Goal: Obtain resource: Download file/media

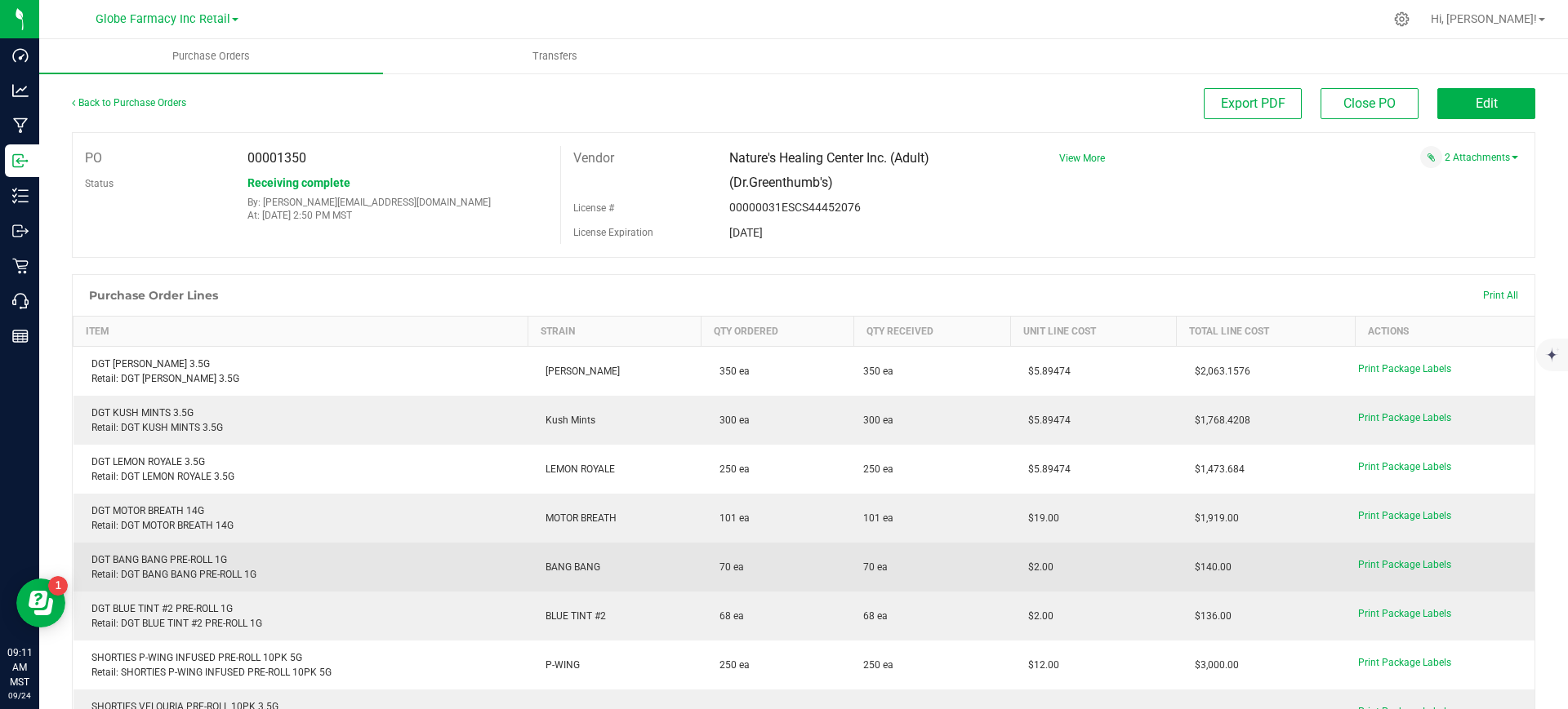
scroll to position [306, 0]
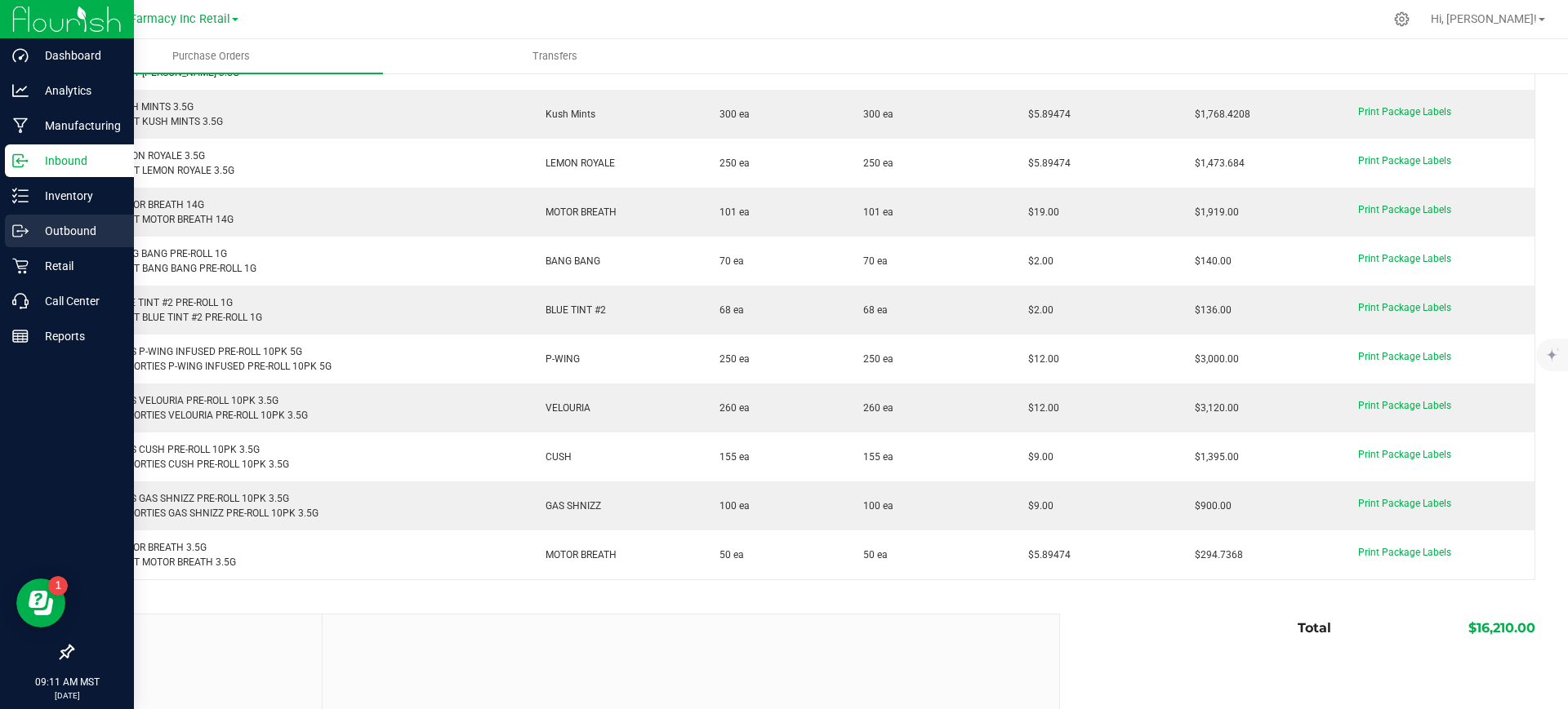
click at [16, 236] on icon at bounding box center [20, 231] width 16 height 16
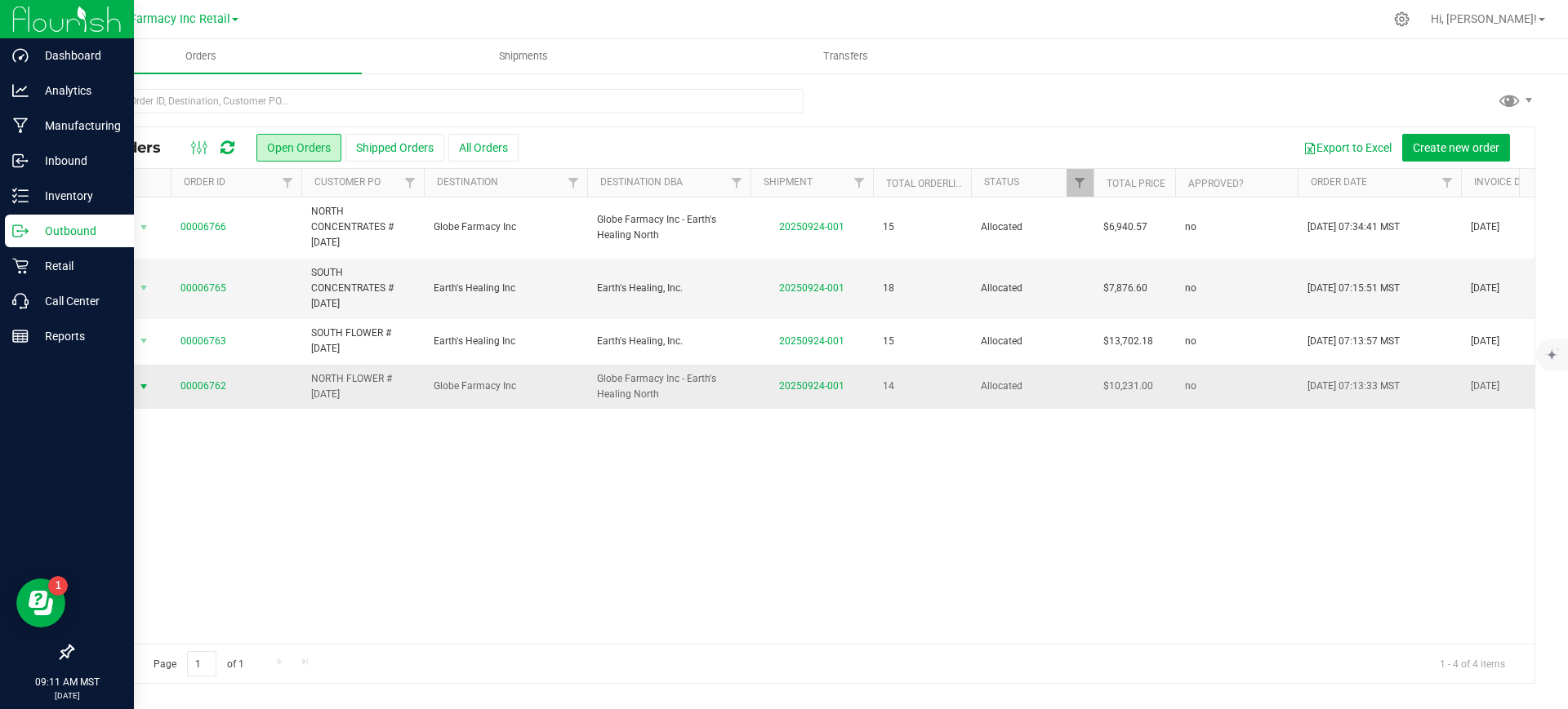
click at [132, 386] on span "Action" at bounding box center [111, 386] width 44 height 23
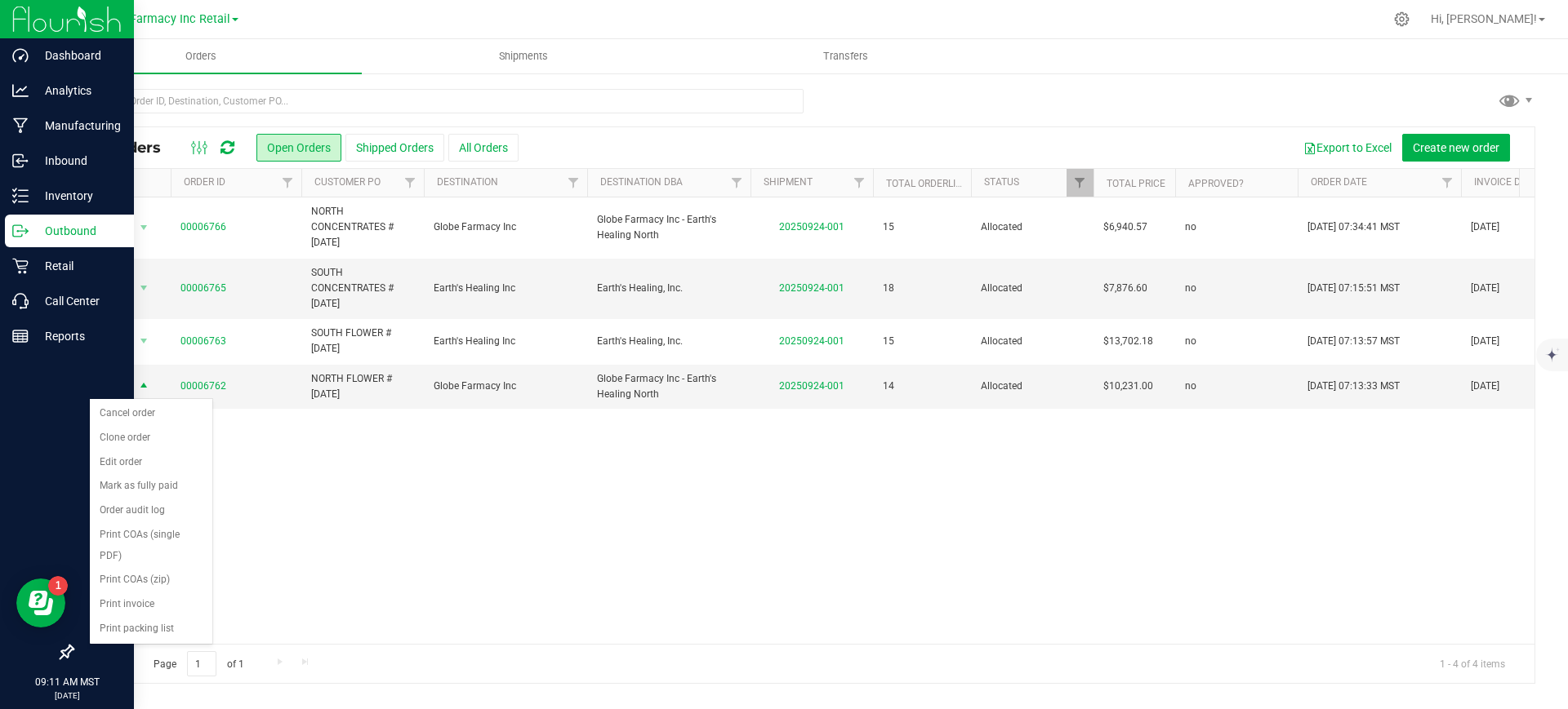
click at [251, 426] on div "Action Action Cancel order Clone order Edit order Mark as fully paid Order audi…" at bounding box center [803, 420] width 1461 height 446
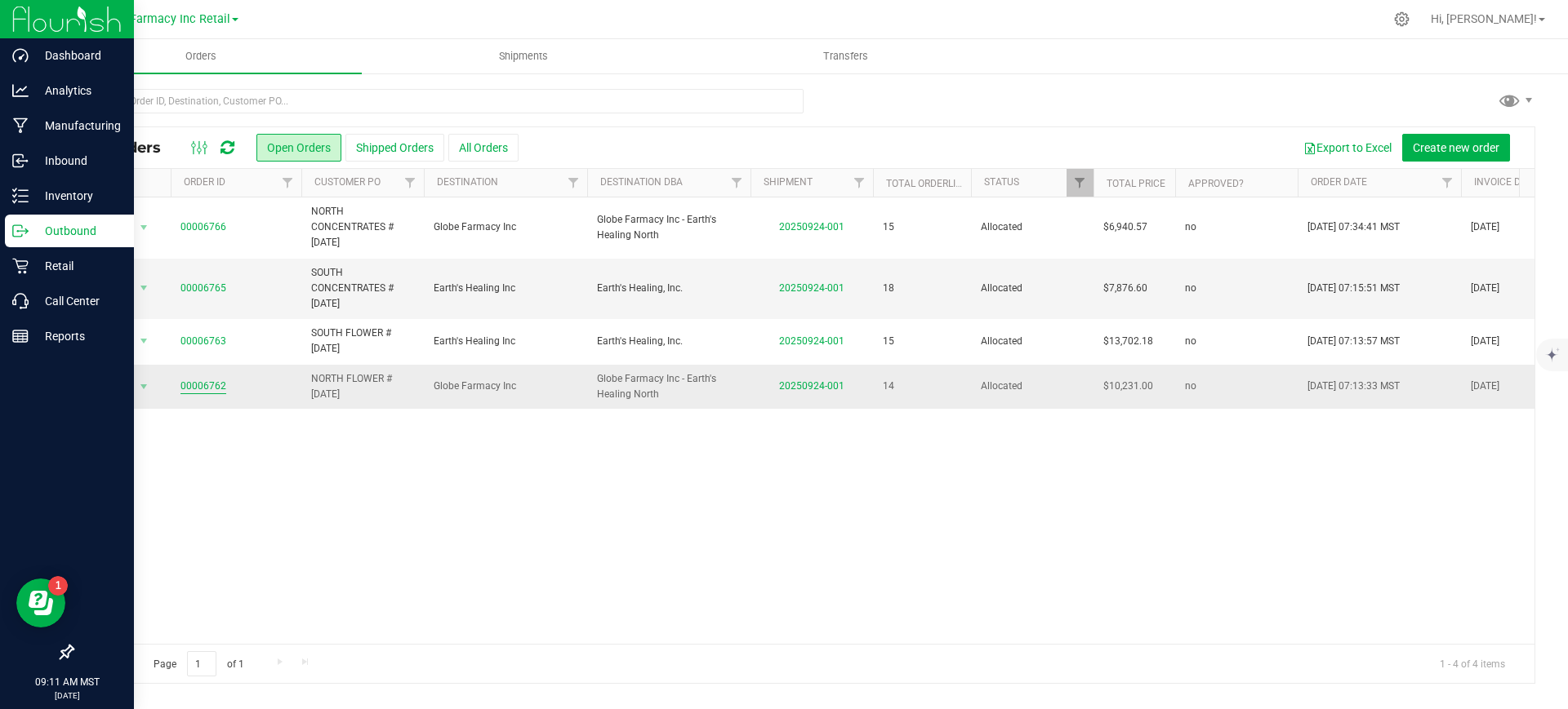
click at [201, 390] on link "00006762" at bounding box center [203, 386] width 46 height 15
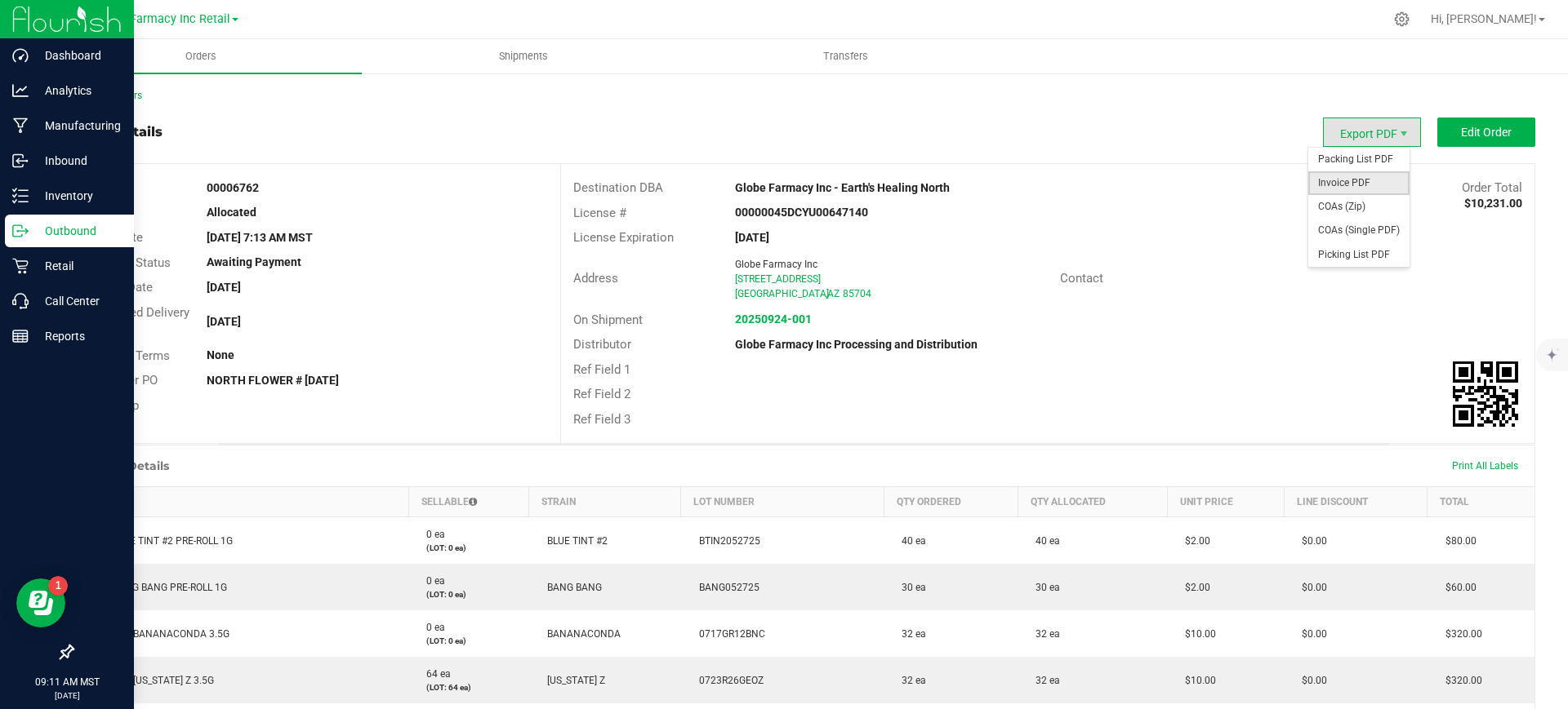
click at [1350, 180] on span "Invoice PDF" at bounding box center [1359, 183] width 101 height 24
click at [128, 98] on link "Back to Orders" at bounding box center [107, 96] width 70 height 12
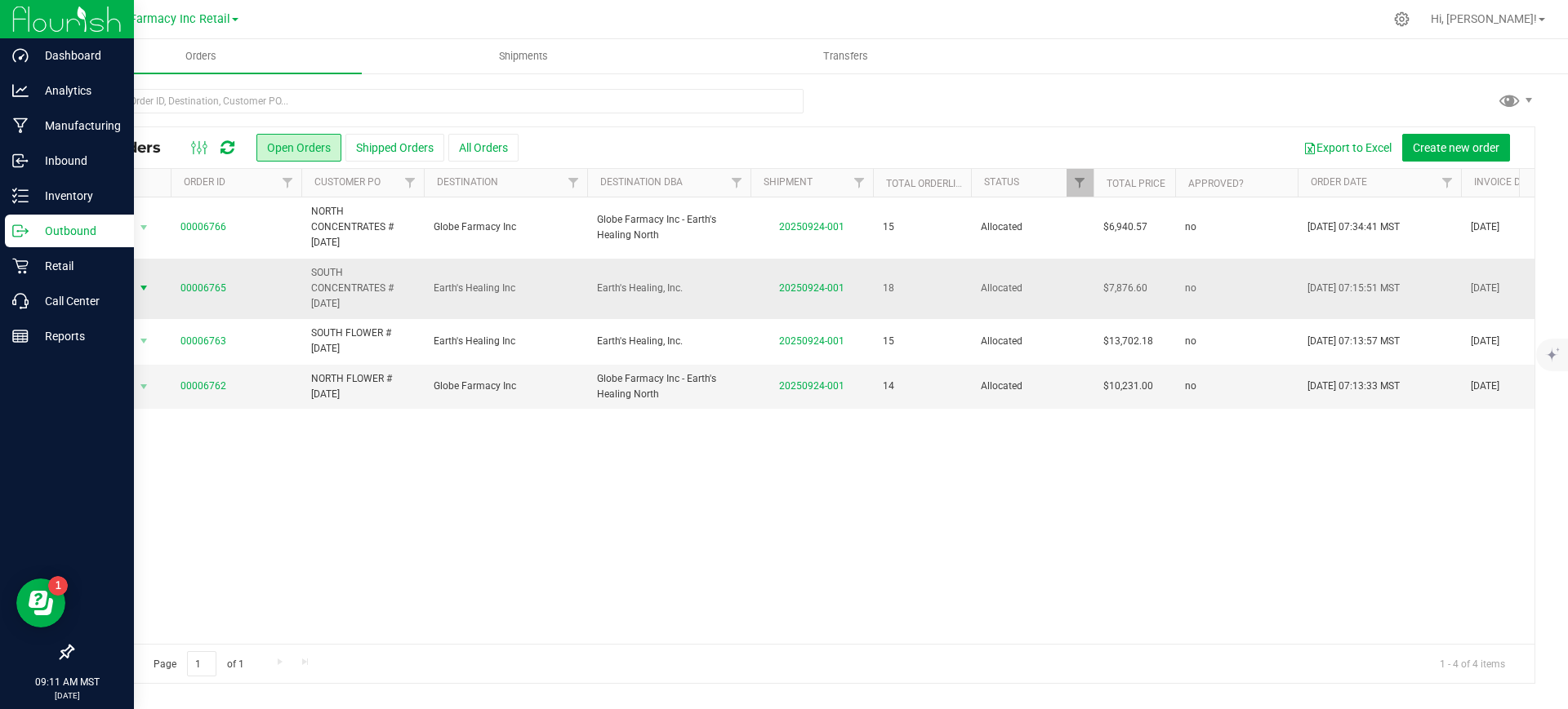
click at [129, 291] on span "Action" at bounding box center [111, 288] width 44 height 23
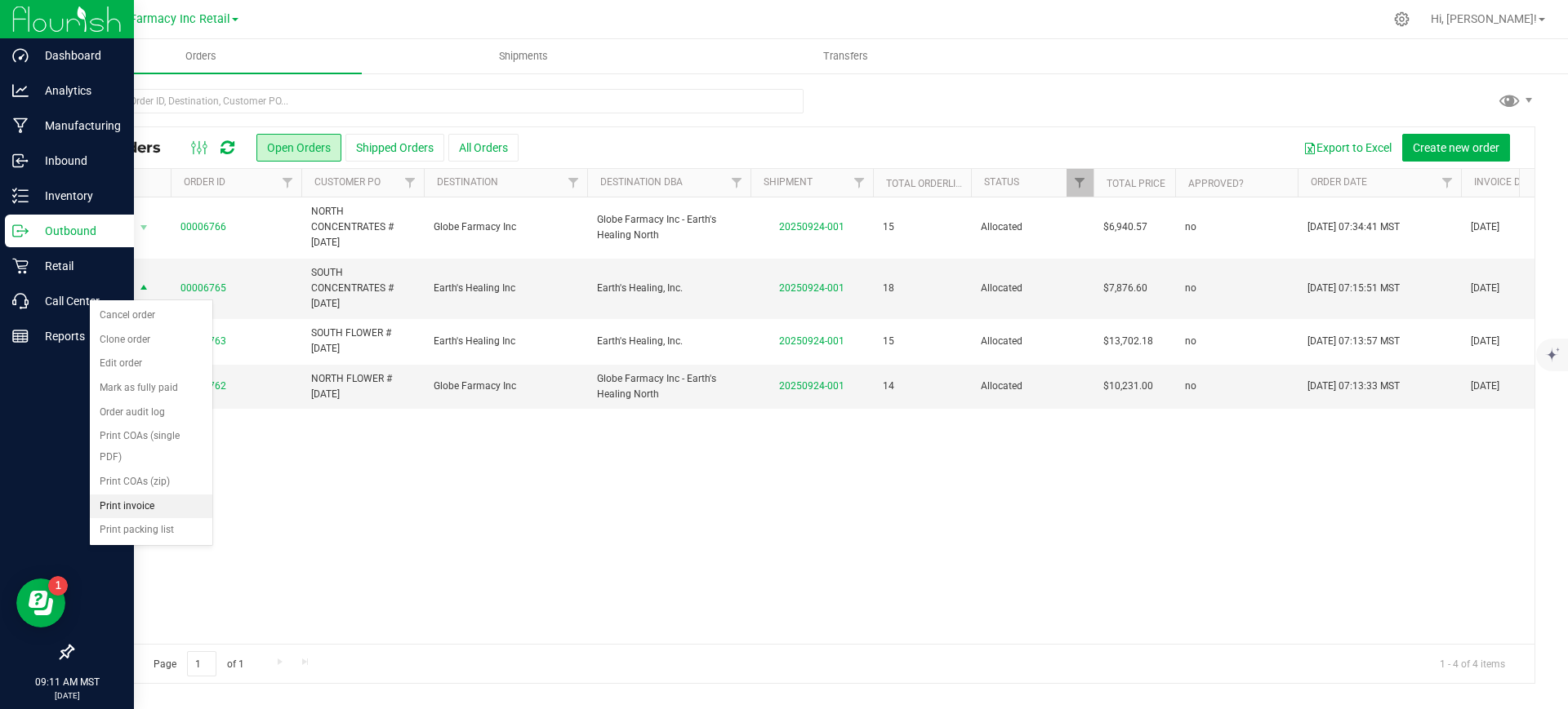
click at [155, 509] on li "Print invoice" at bounding box center [151, 506] width 123 height 25
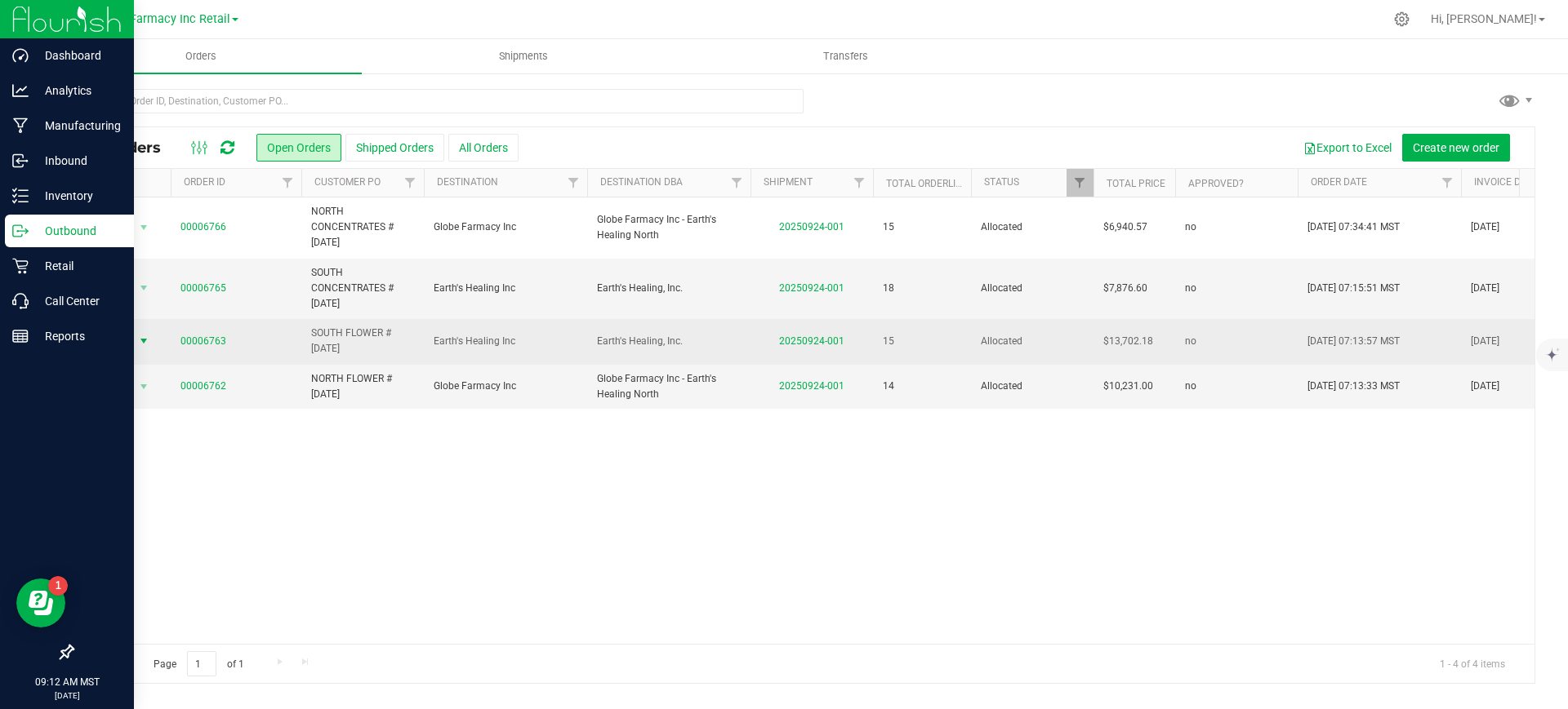
click at [123, 343] on span "Action" at bounding box center [111, 340] width 44 height 23
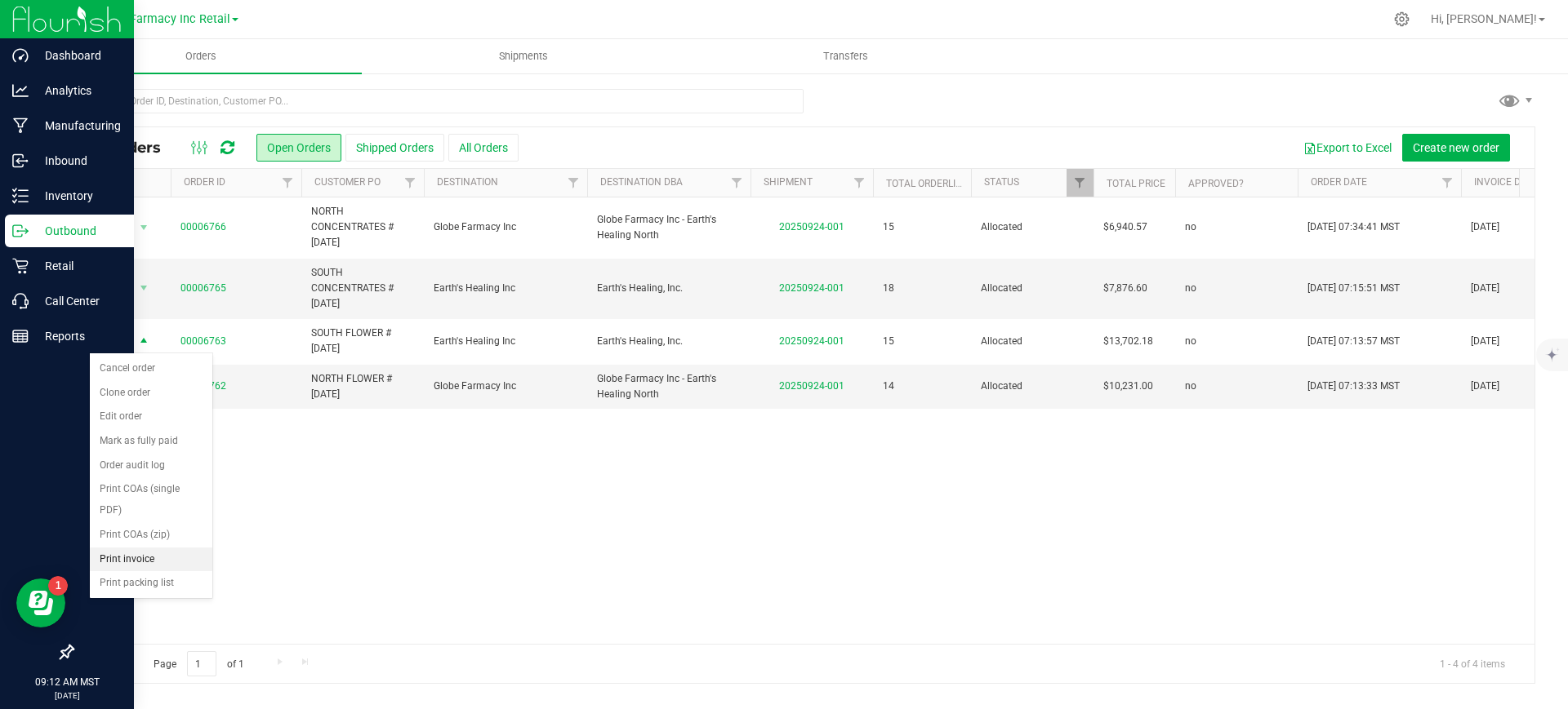
click at [164, 557] on li "Print invoice" at bounding box center [151, 560] width 123 height 25
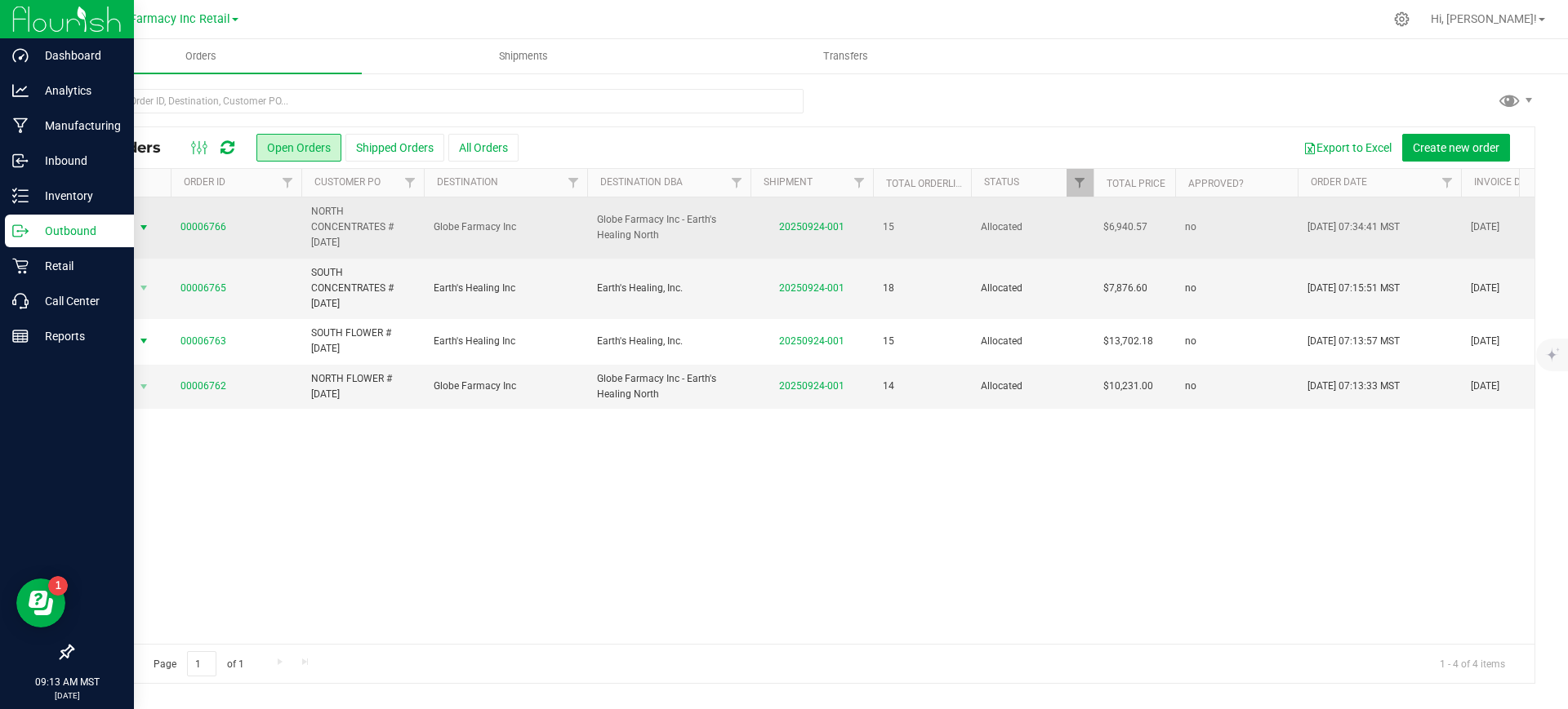
click at [114, 222] on span "Action" at bounding box center [111, 228] width 44 height 23
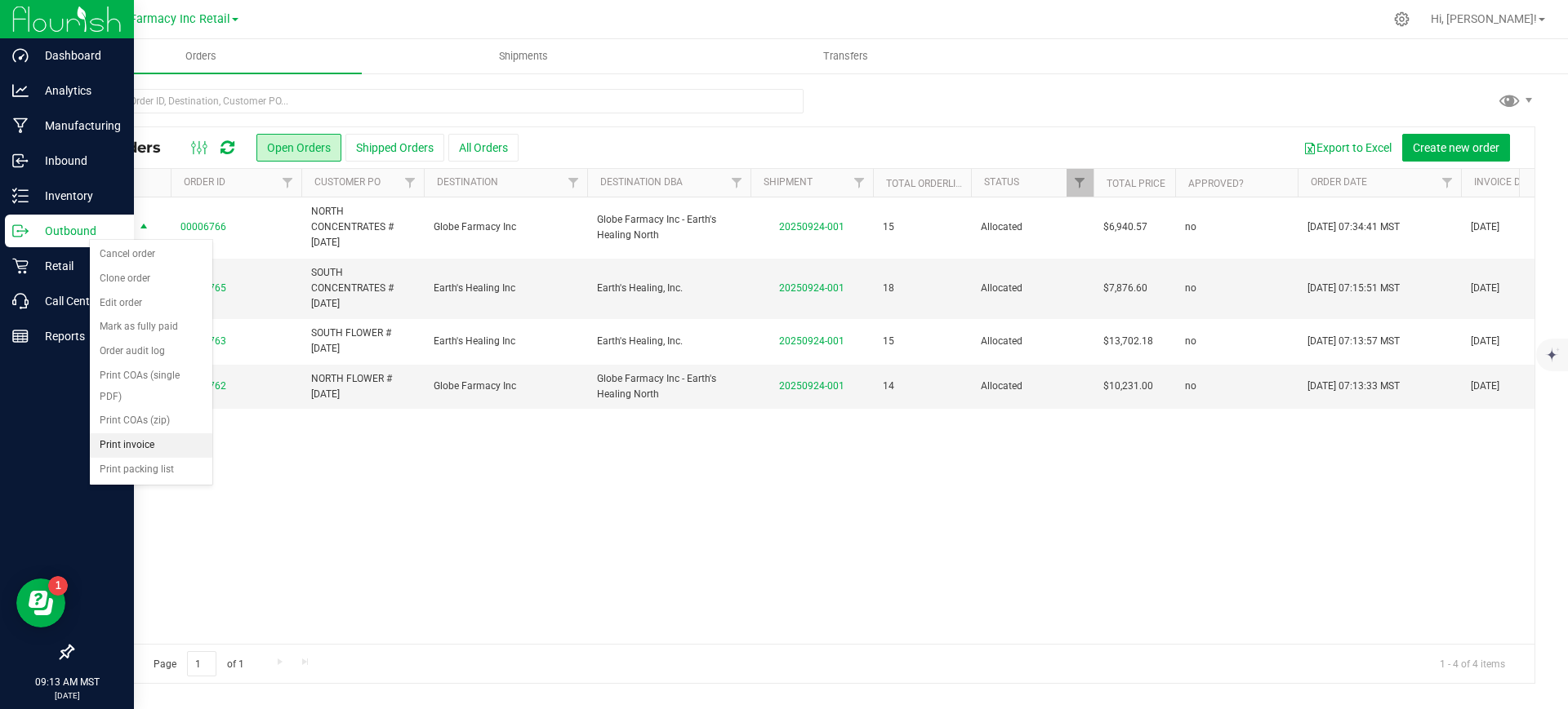
click at [148, 436] on li "Print invoice" at bounding box center [151, 445] width 123 height 25
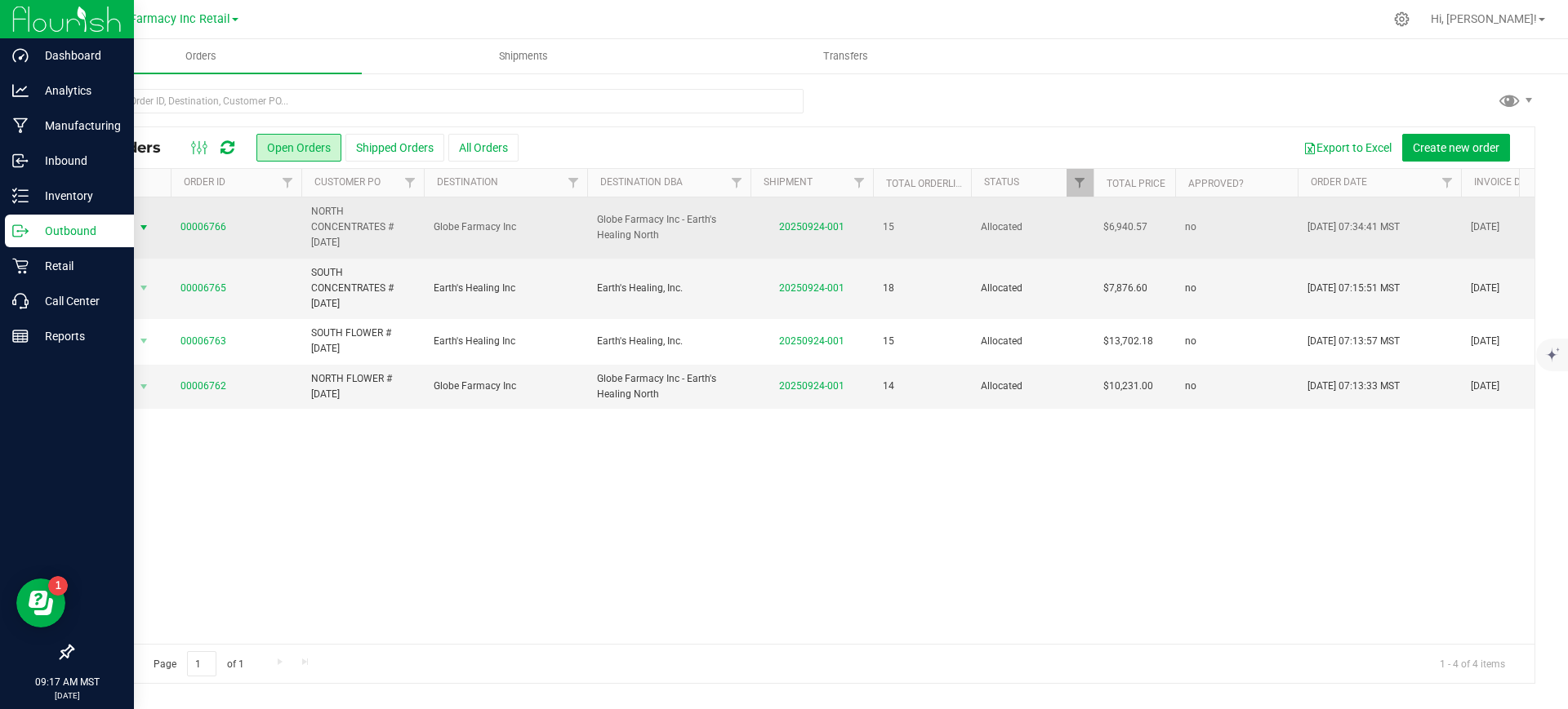
click at [130, 223] on span "Action" at bounding box center [111, 228] width 44 height 23
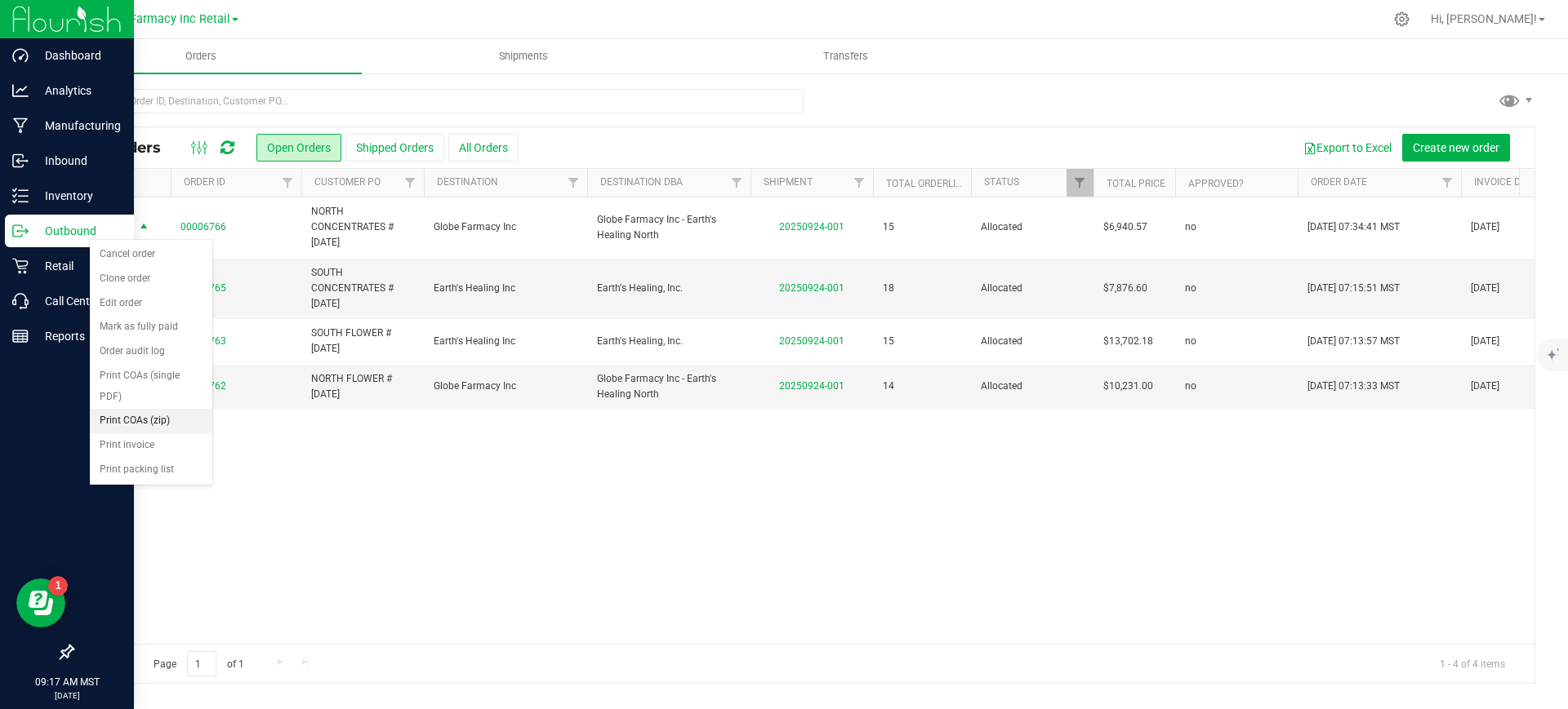
click at [153, 414] on li "Print COAs (zip)" at bounding box center [151, 420] width 123 height 25
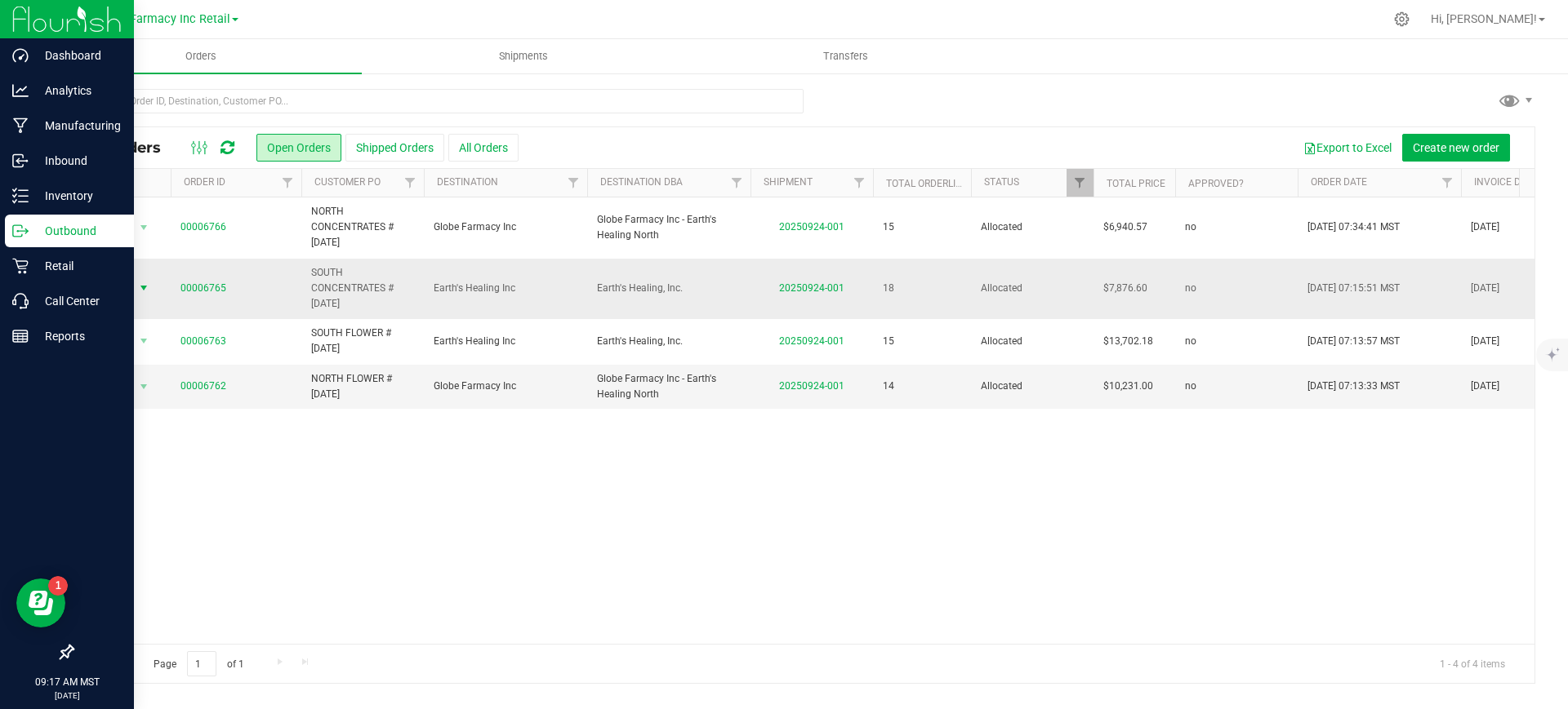
click at [137, 288] on span "select" at bounding box center [144, 288] width 13 height 13
click at [141, 289] on span "select" at bounding box center [144, 288] width 13 height 13
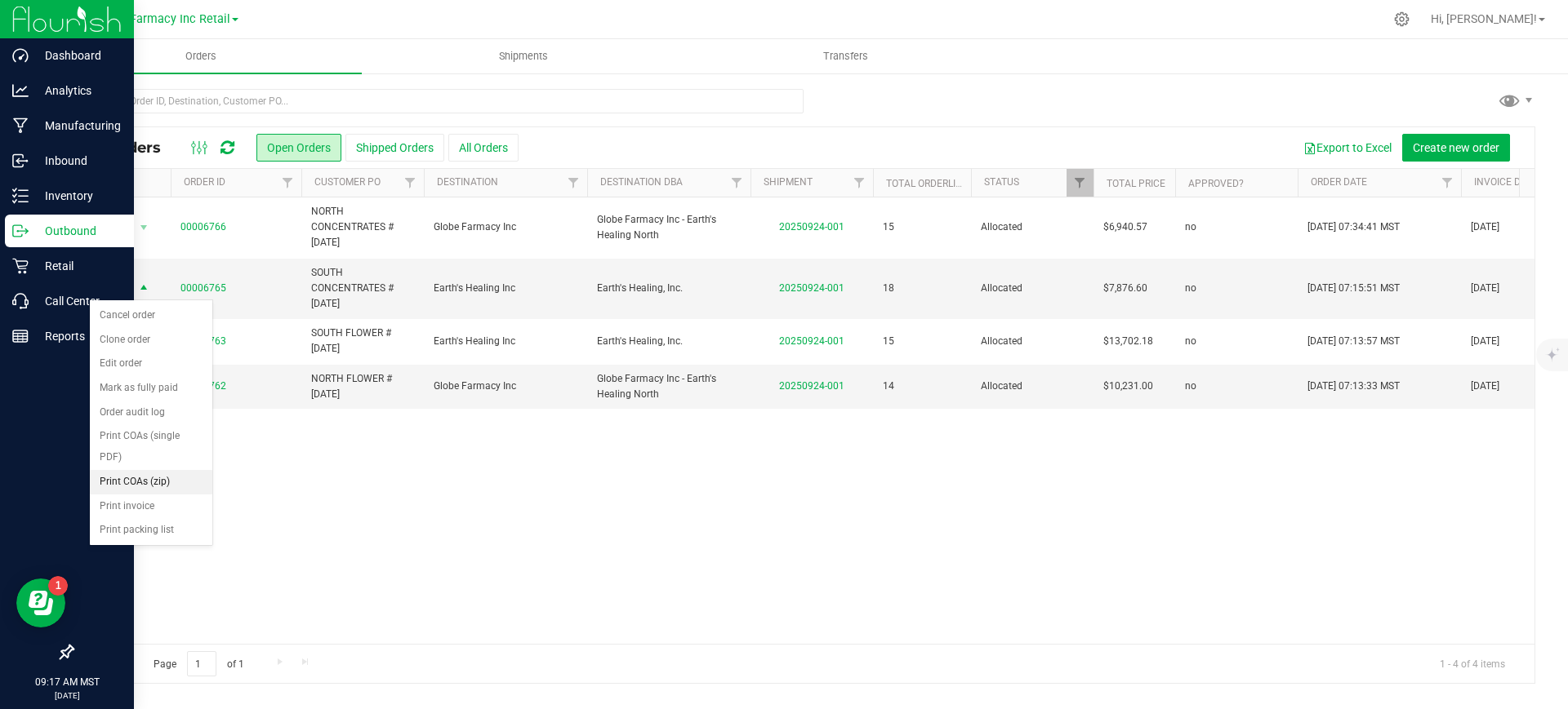
click at [162, 475] on li "Print COAs (zip)" at bounding box center [151, 482] width 123 height 25
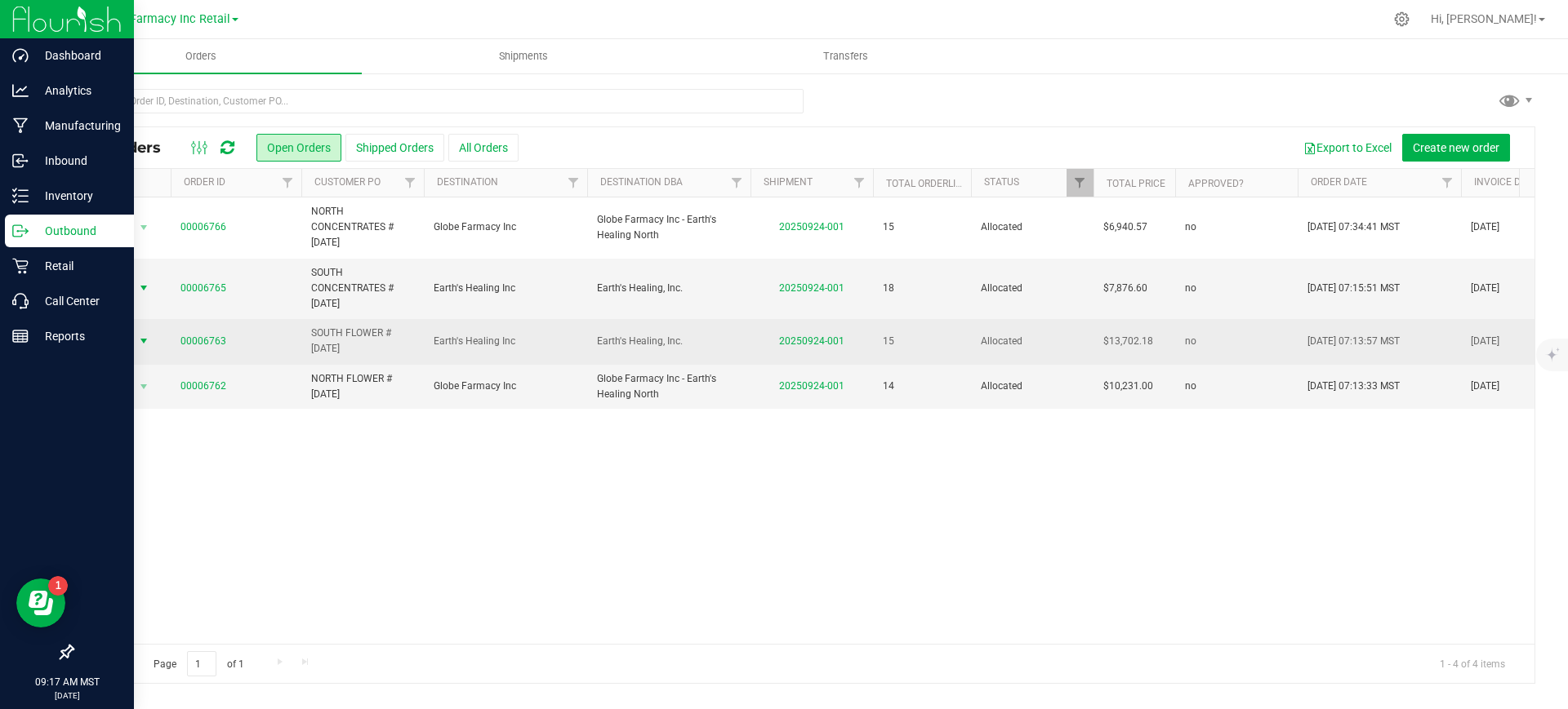
click at [115, 337] on span "Action" at bounding box center [111, 340] width 44 height 23
click at [133, 352] on td "Action Action Cancel order Clone order Edit order Mark as fully paid Order audi…" at bounding box center [122, 341] width 98 height 45
click at [130, 337] on span "Action" at bounding box center [111, 340] width 44 height 23
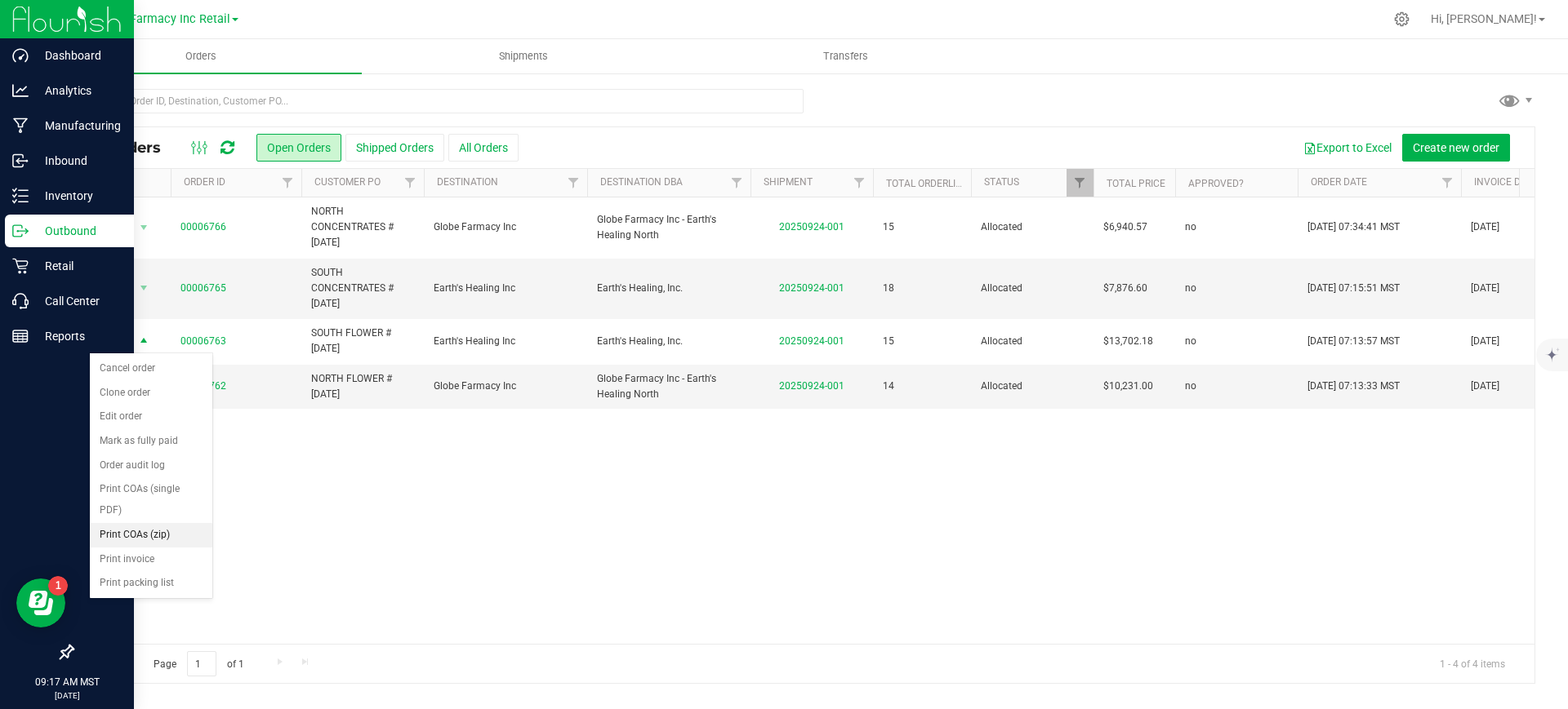
click at [170, 530] on li "Print COAs (zip)" at bounding box center [151, 535] width 123 height 25
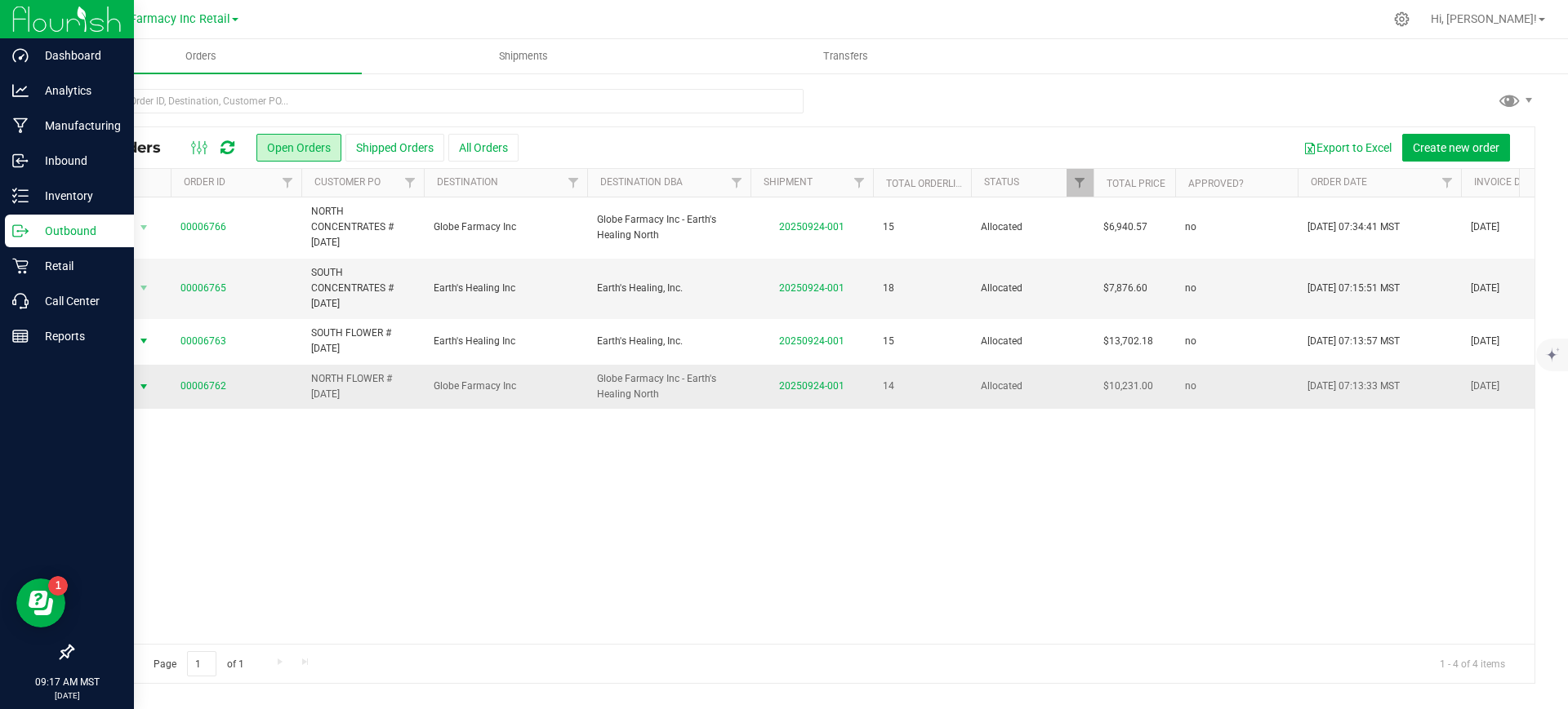
click at [140, 387] on span "select" at bounding box center [144, 387] width 13 height 13
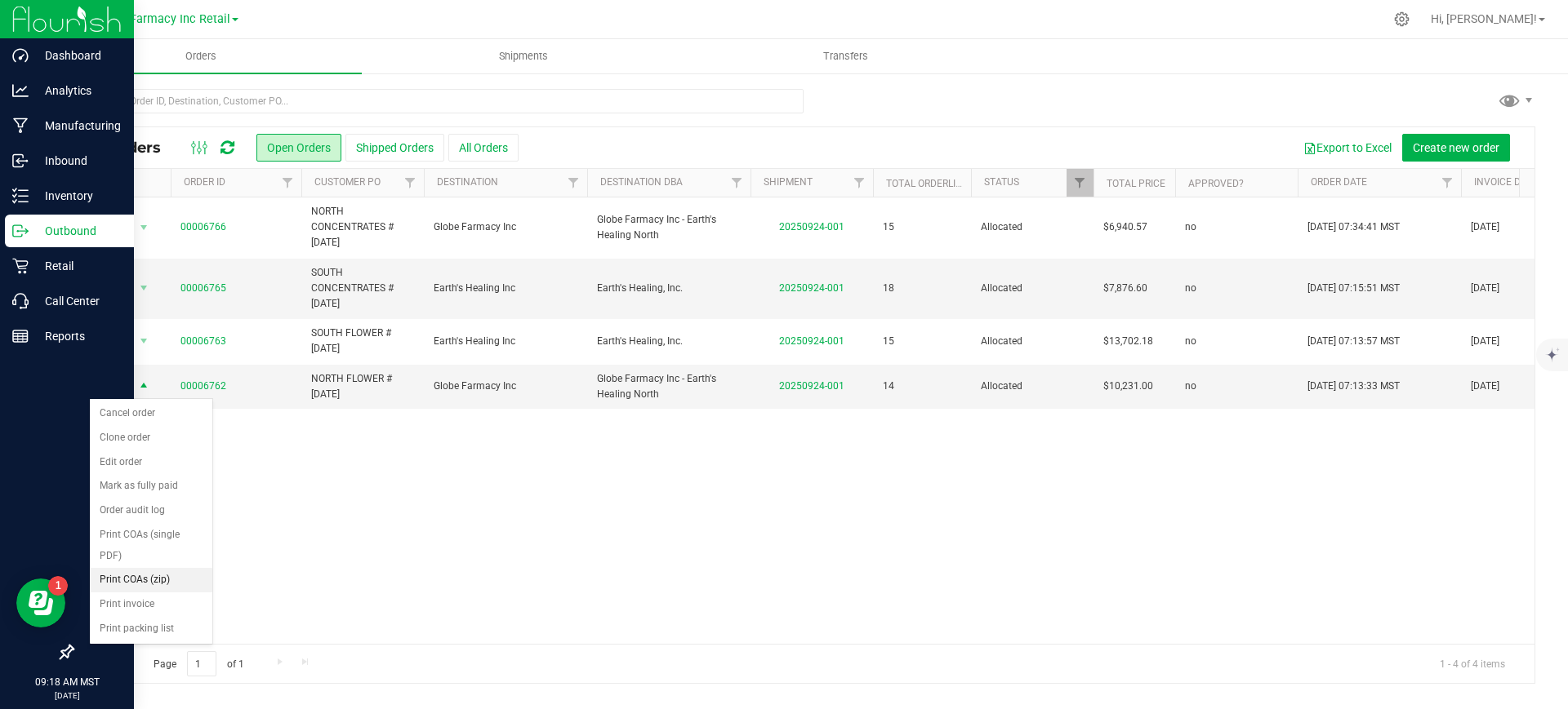
click at [160, 572] on li "Print COAs (zip)" at bounding box center [151, 580] width 123 height 25
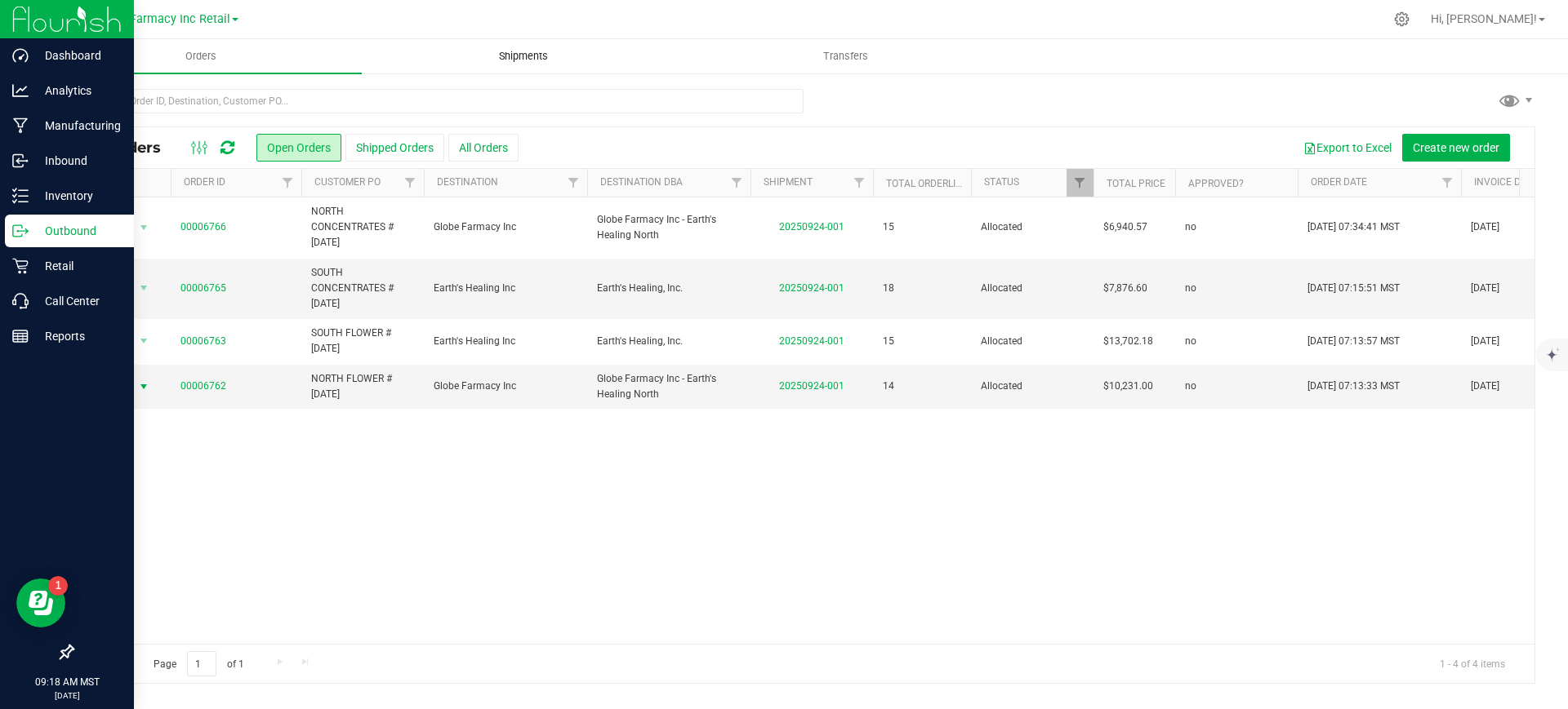
click at [506, 54] on span "Shipments" at bounding box center [524, 56] width 93 height 15
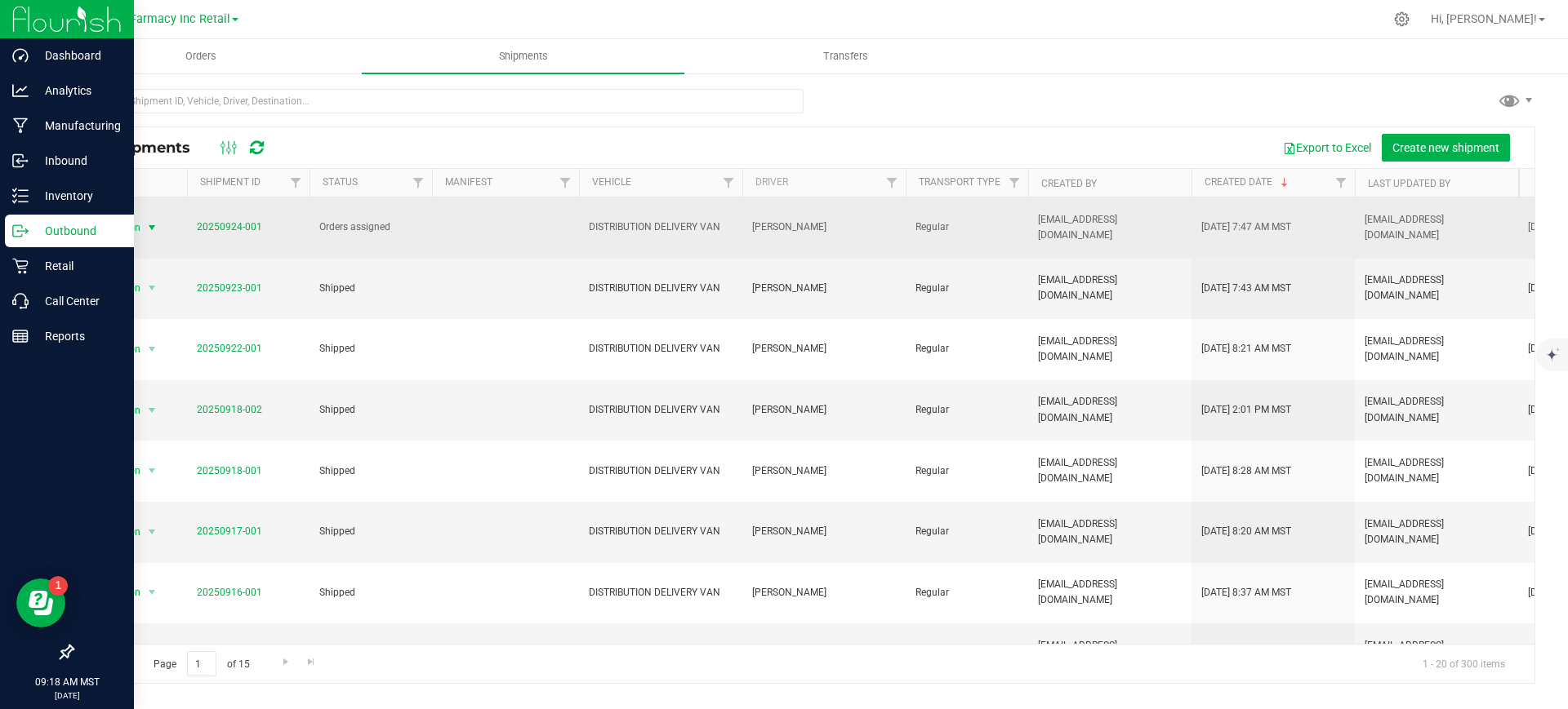
click at [144, 231] on span "select" at bounding box center [152, 228] width 20 height 23
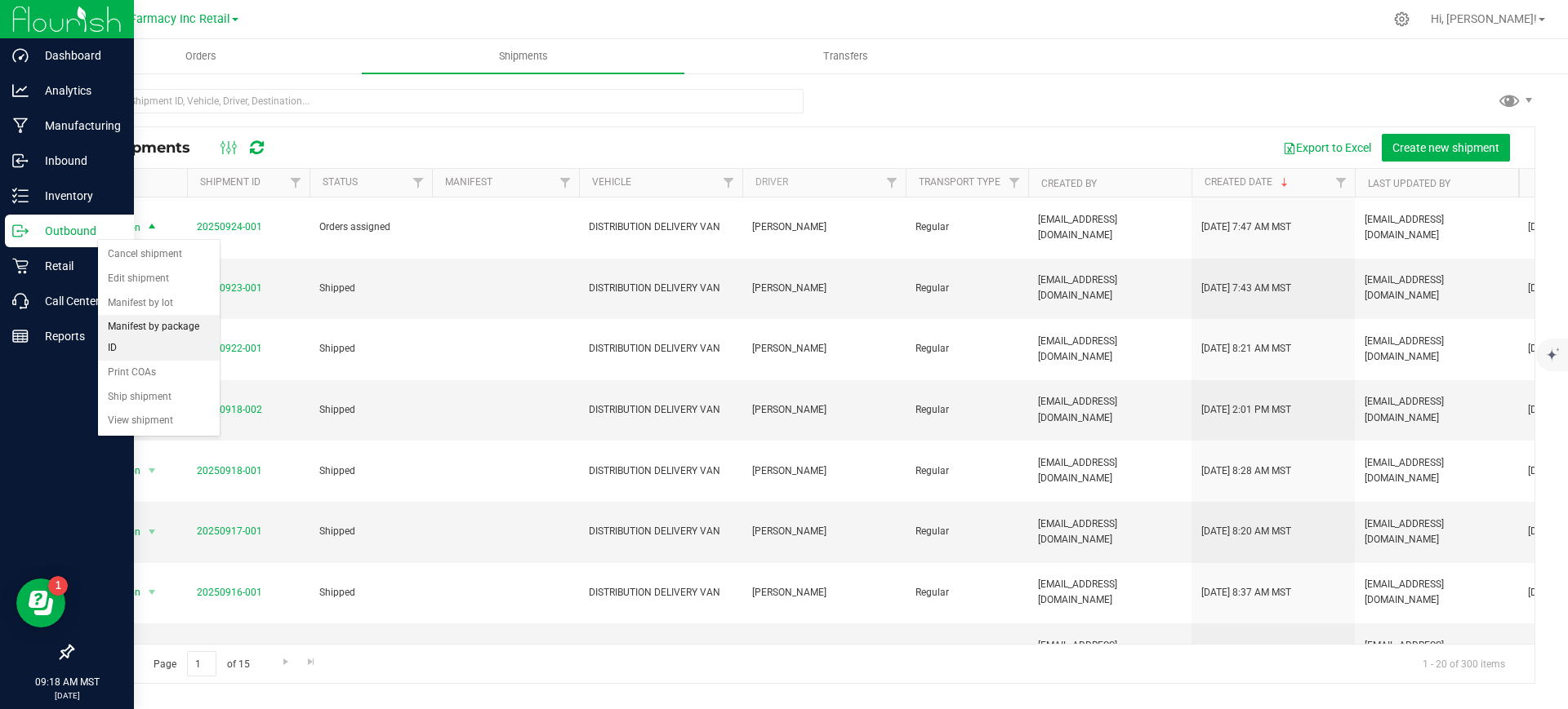
click at [170, 328] on li "Manifest by package ID" at bounding box center [159, 337] width 122 height 45
